Goal: Transaction & Acquisition: Download file/media

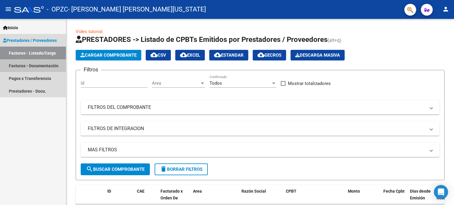
click at [44, 62] on link "Facturas - Documentación" at bounding box center [33, 65] width 66 height 13
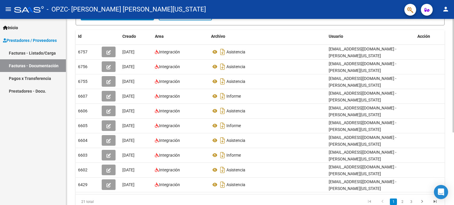
scroll to position [119, 0]
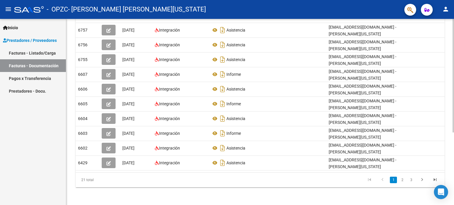
click at [454, 129] on div at bounding box center [453, 148] width 1 height 114
click at [403, 180] on link "2" at bounding box center [402, 180] width 7 height 7
click at [454, 151] on div at bounding box center [453, 148] width 1 height 114
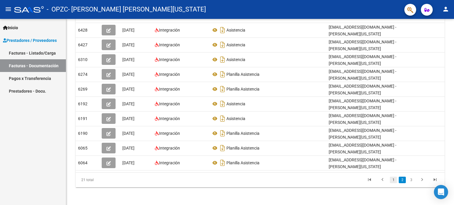
click at [393, 180] on link "1" at bounding box center [393, 180] width 7 height 7
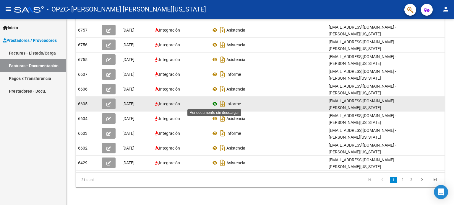
click at [213, 103] on icon at bounding box center [215, 103] width 8 height 7
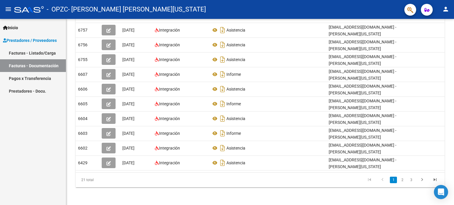
click at [453, 155] on div at bounding box center [453, 148] width 1 height 114
click at [403, 179] on link "2" at bounding box center [402, 180] width 7 height 7
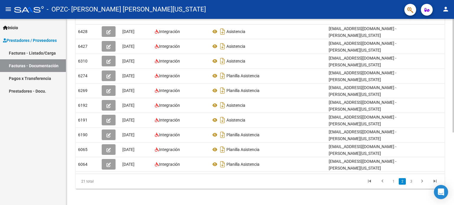
click at [452, 134] on div "PRESTADORES -> Comprobantes - Documentación Respaldatoria cloud_download Export…" at bounding box center [260, 55] width 389 height 306
click at [410, 180] on link "3" at bounding box center [411, 182] width 7 height 7
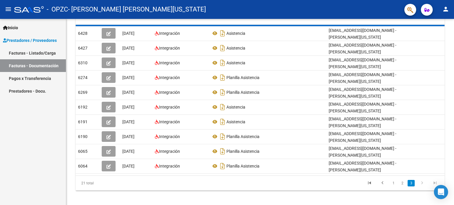
scroll to position [0, 0]
